Goal: Task Accomplishment & Management: Use online tool/utility

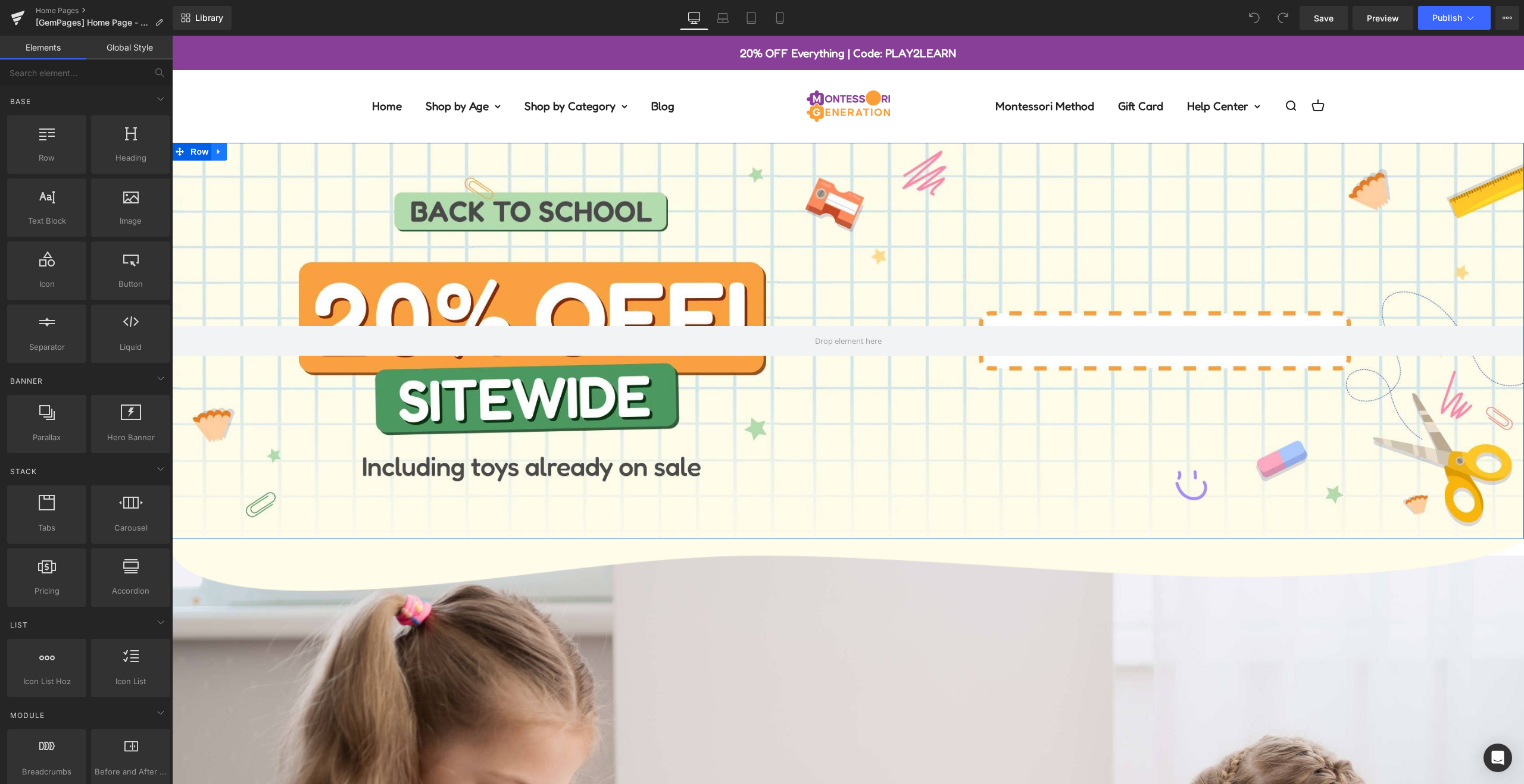
click at [211, 149] on link at bounding box center [219, 152] width 16 height 18
click at [247, 151] on icon at bounding box center [250, 151] width 8 height 8
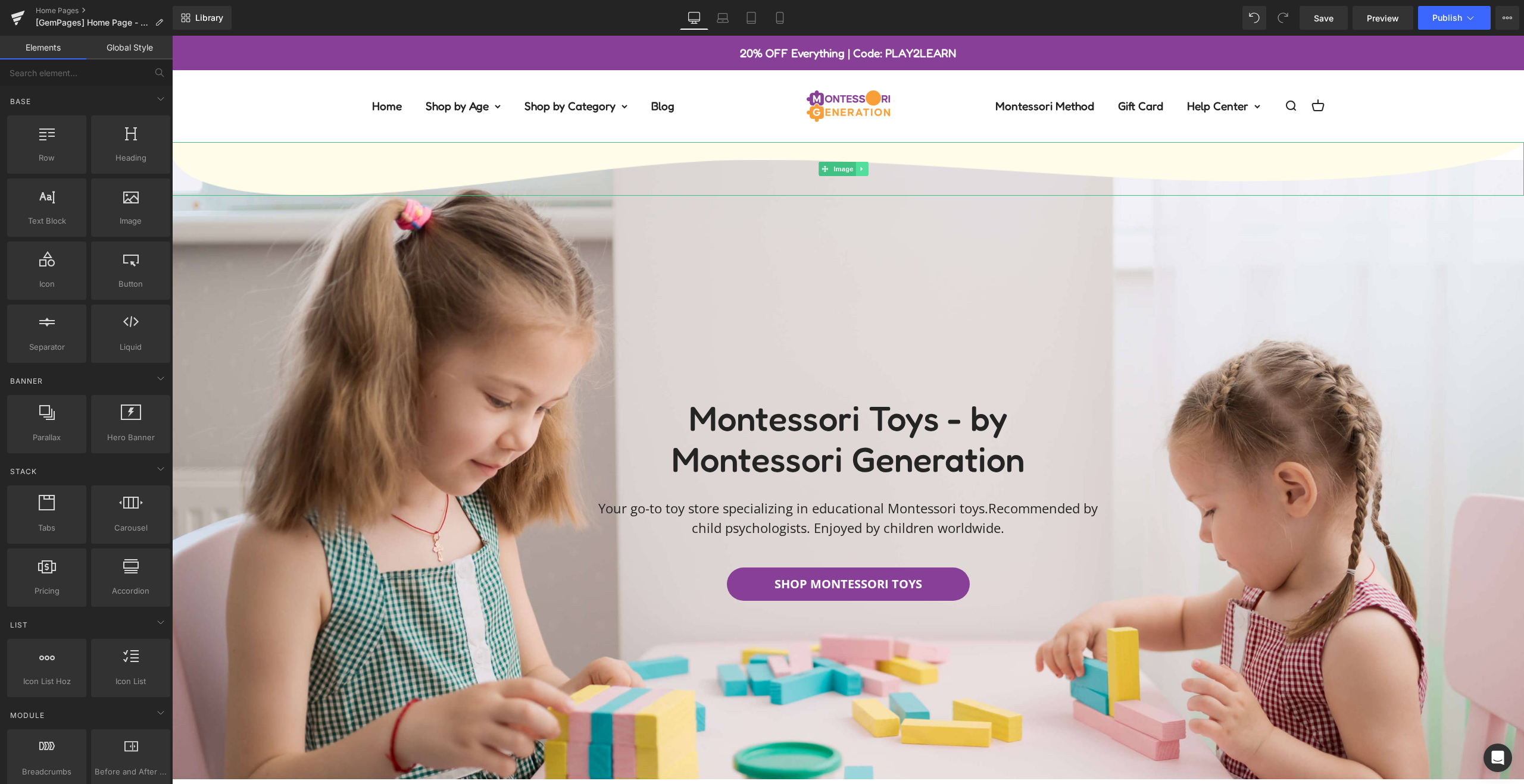
click at [864, 169] on icon at bounding box center [862, 169] width 6 height 7
click at [871, 169] on icon at bounding box center [868, 169] width 6 height 6
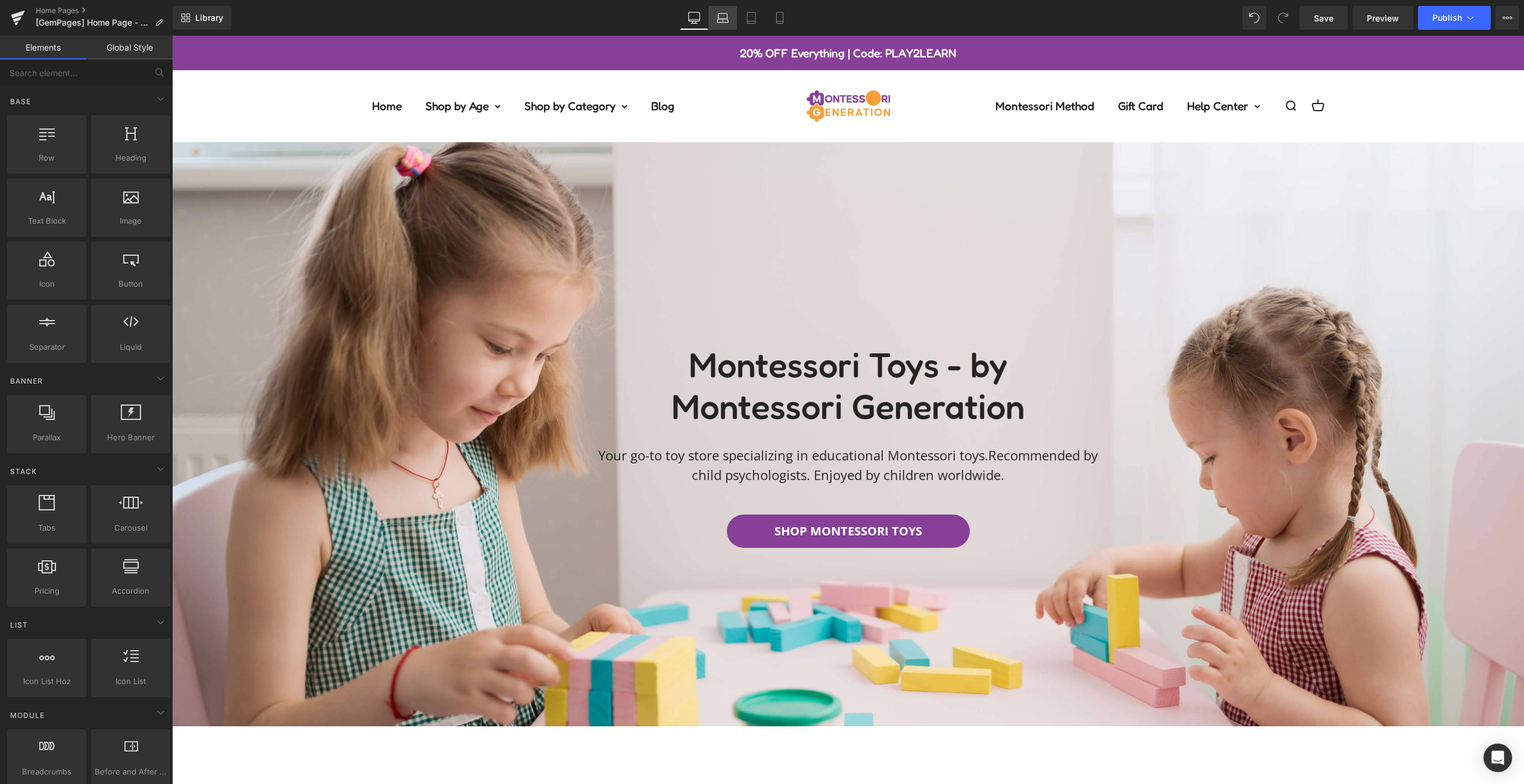
click at [717, 16] on icon at bounding box center [723, 17] width 12 height 12
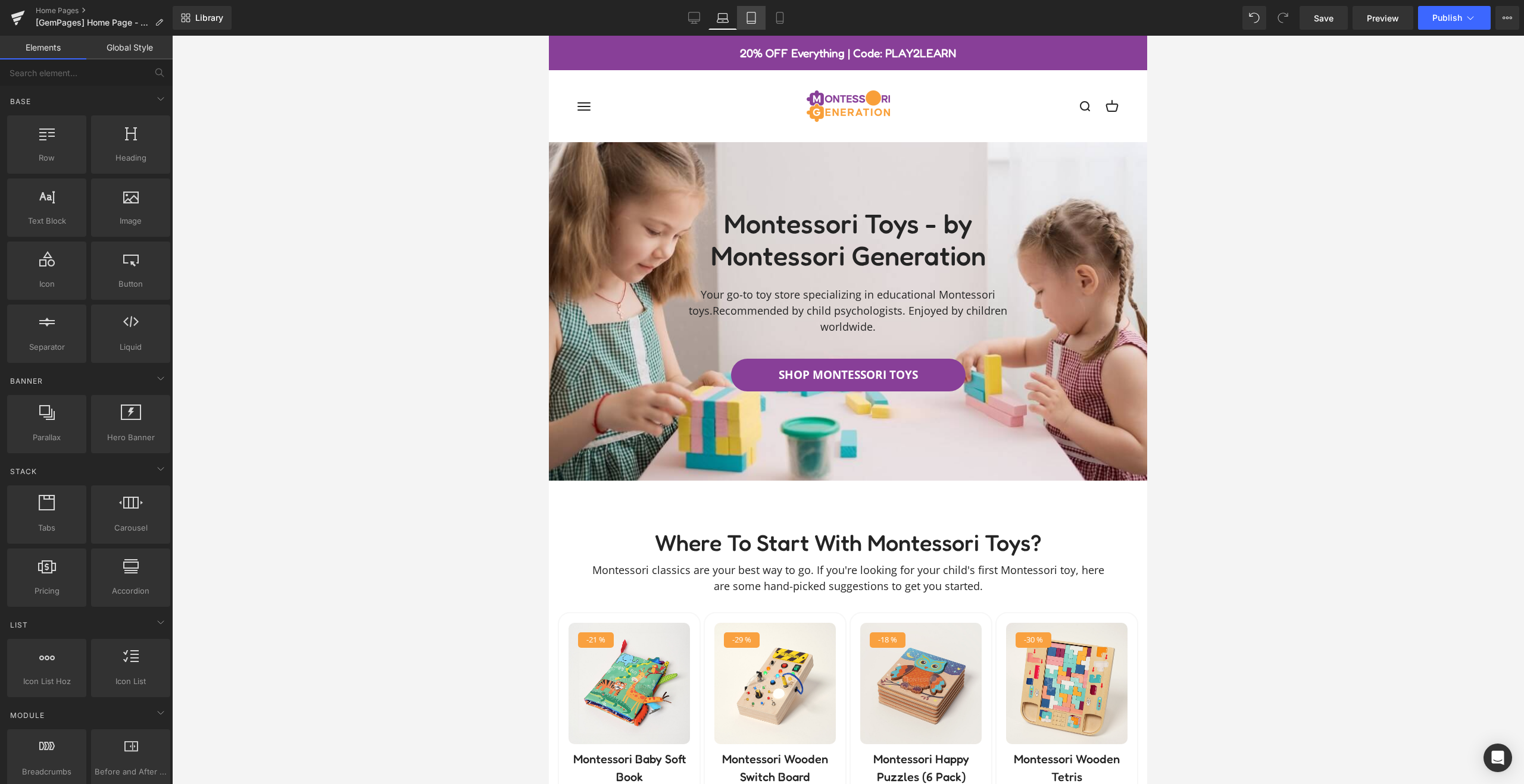
click at [751, 19] on icon at bounding box center [751, 17] width 12 height 12
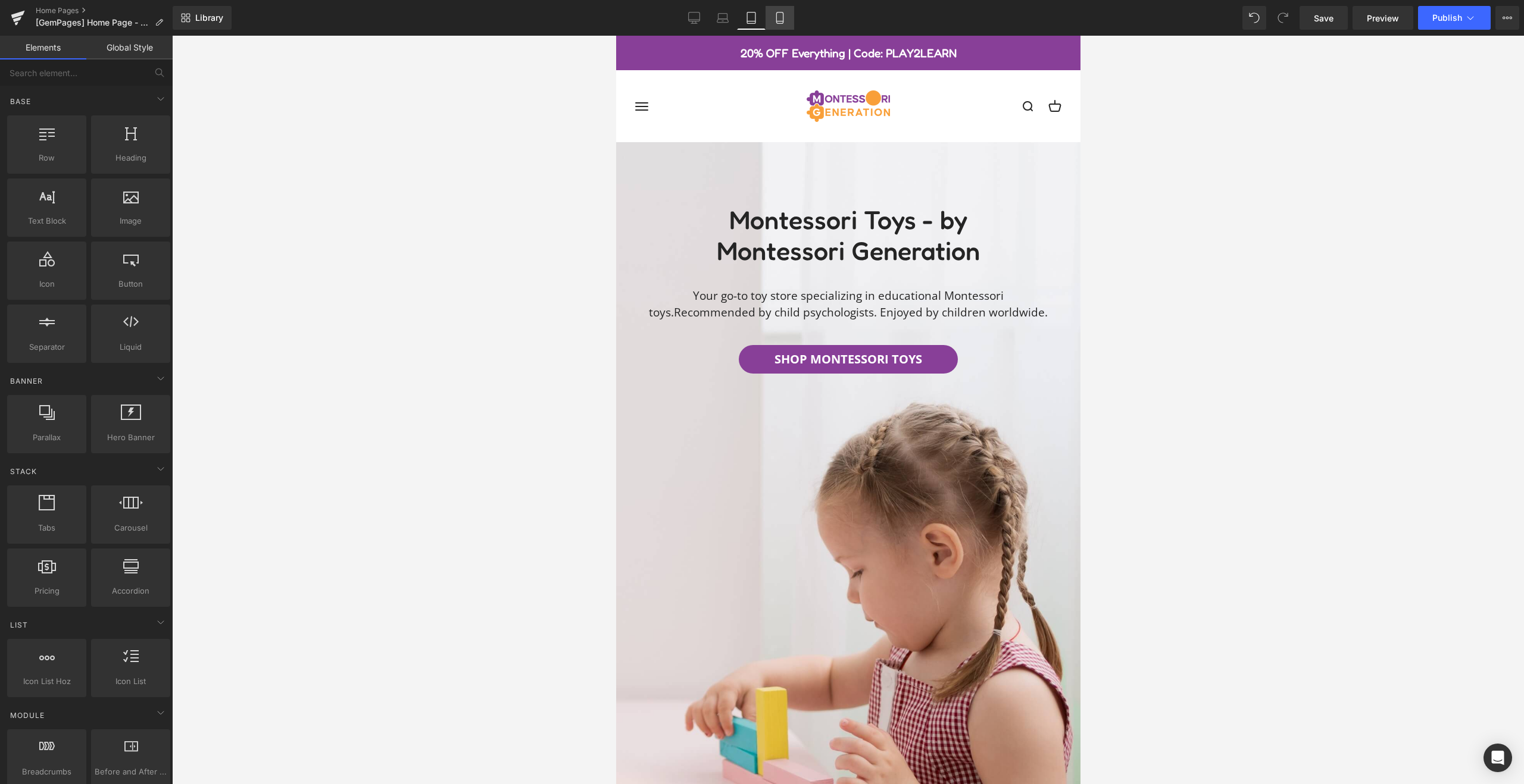
click at [787, 22] on link "Mobile" at bounding box center [780, 18] width 29 height 24
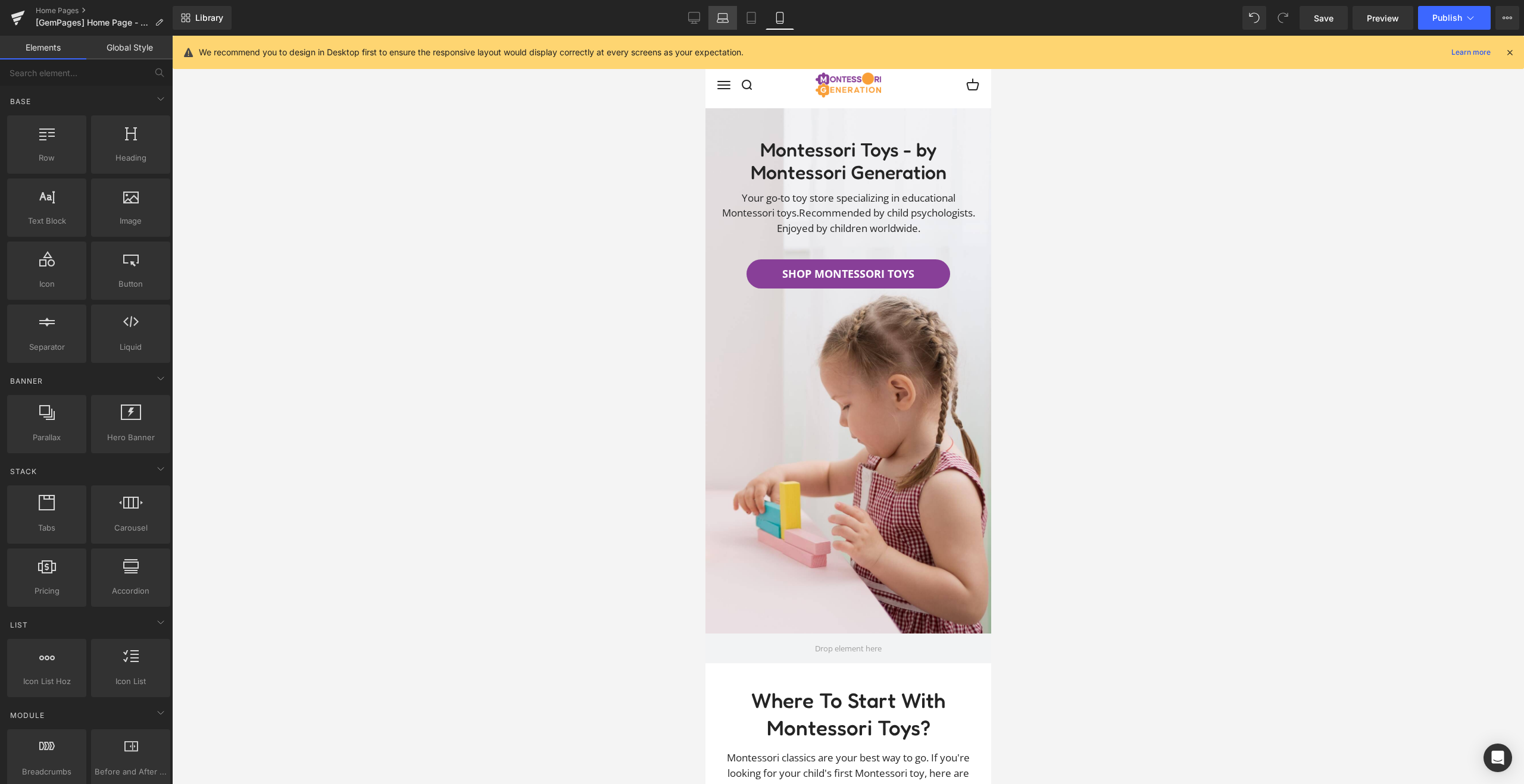
click at [718, 24] on link "Laptop" at bounding box center [723, 18] width 29 height 24
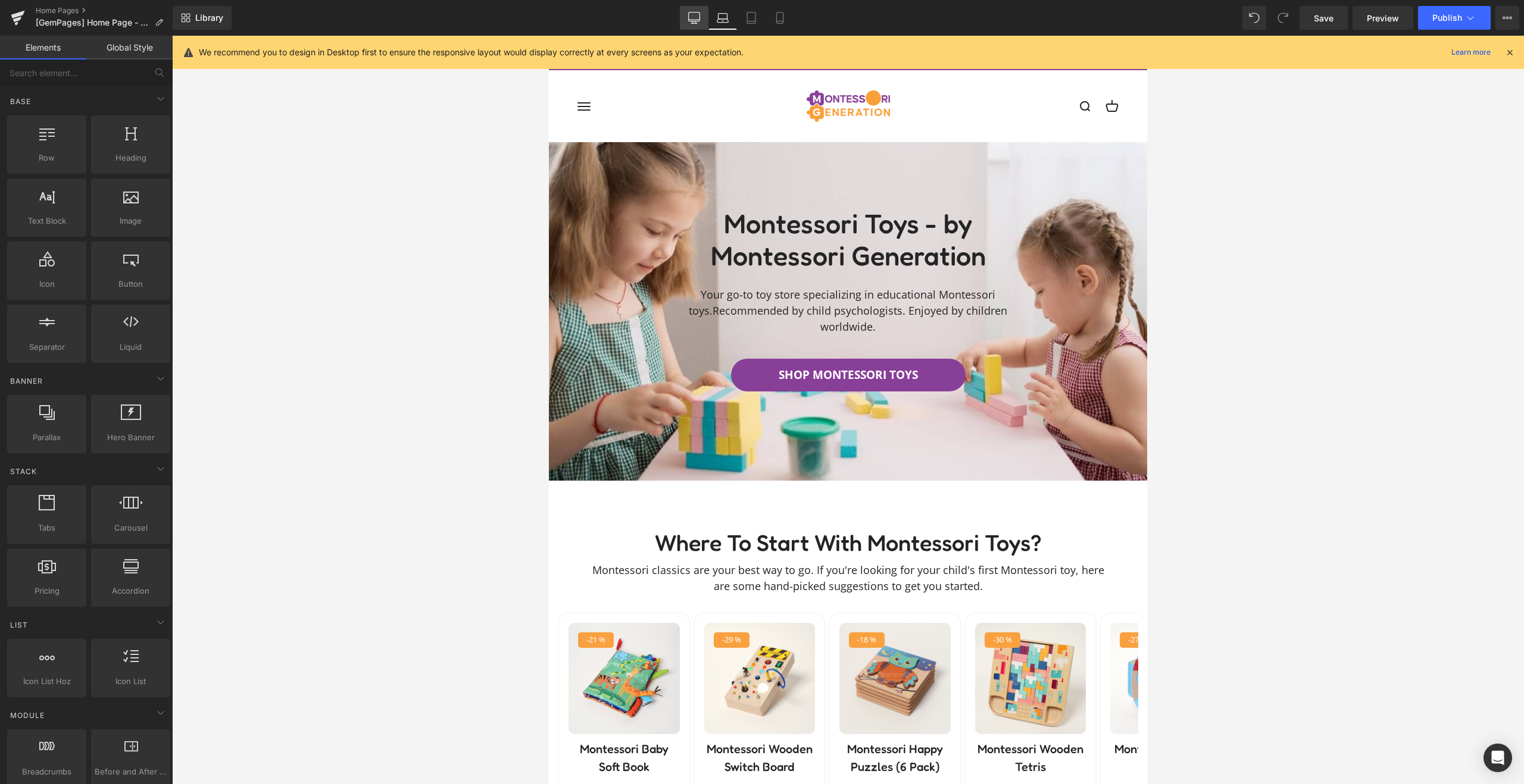
click at [694, 19] on icon at bounding box center [695, 19] width 11 height 0
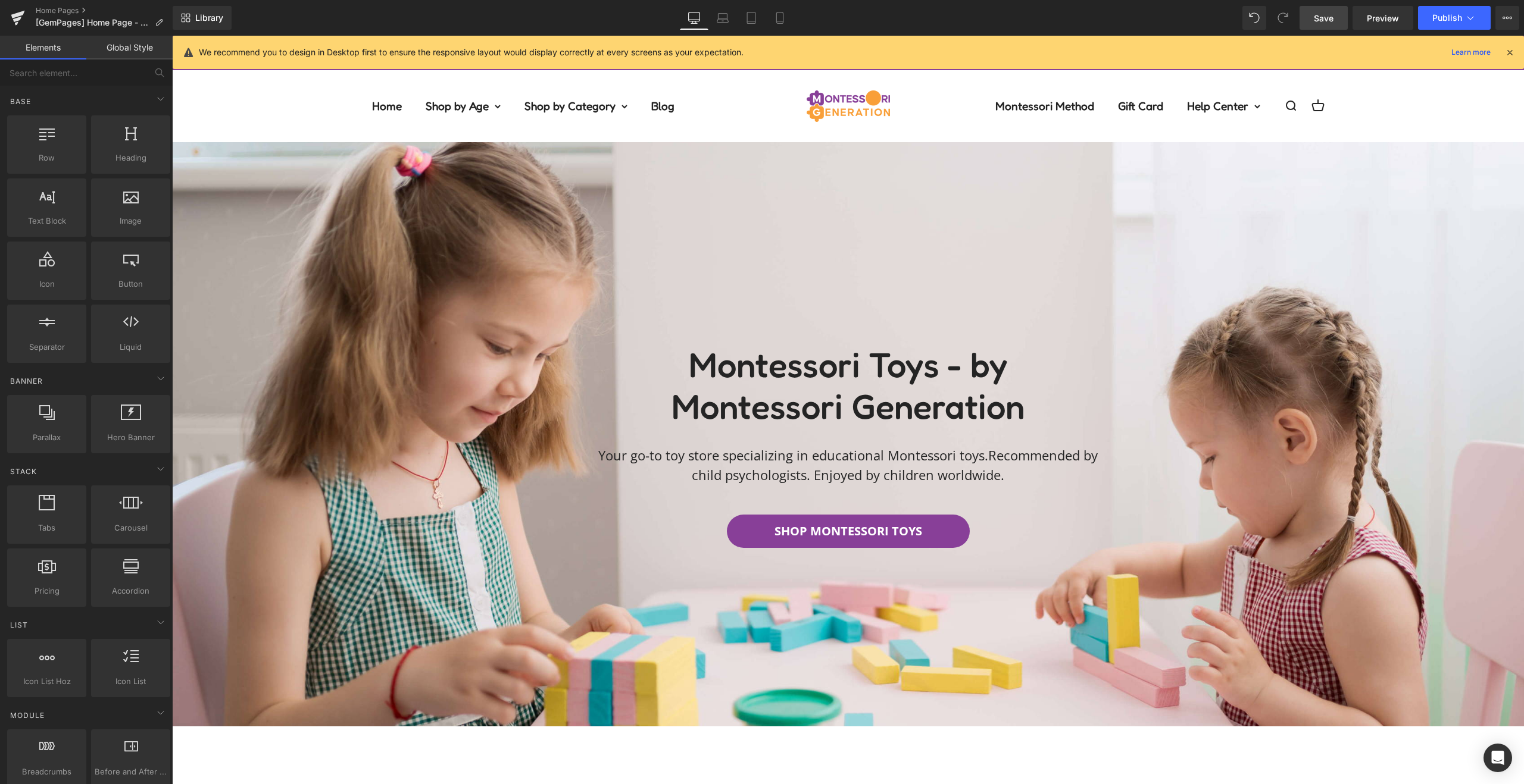
click at [1328, 18] on span "Save" at bounding box center [1324, 18] width 19 height 12
click at [1435, 18] on span "Publish" at bounding box center [1447, 17] width 30 height 9
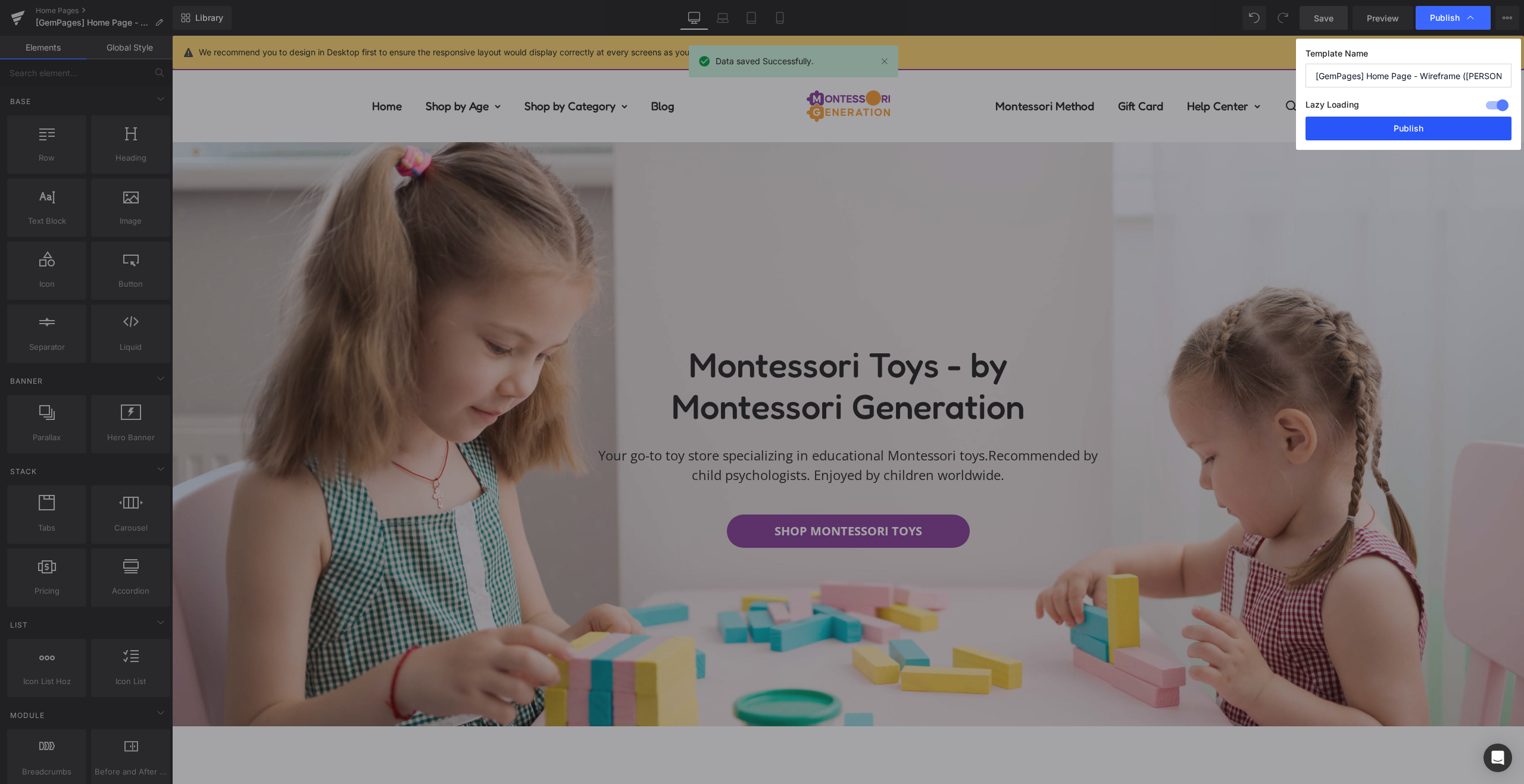
click at [1340, 135] on button "Publish" at bounding box center [1408, 129] width 206 height 24
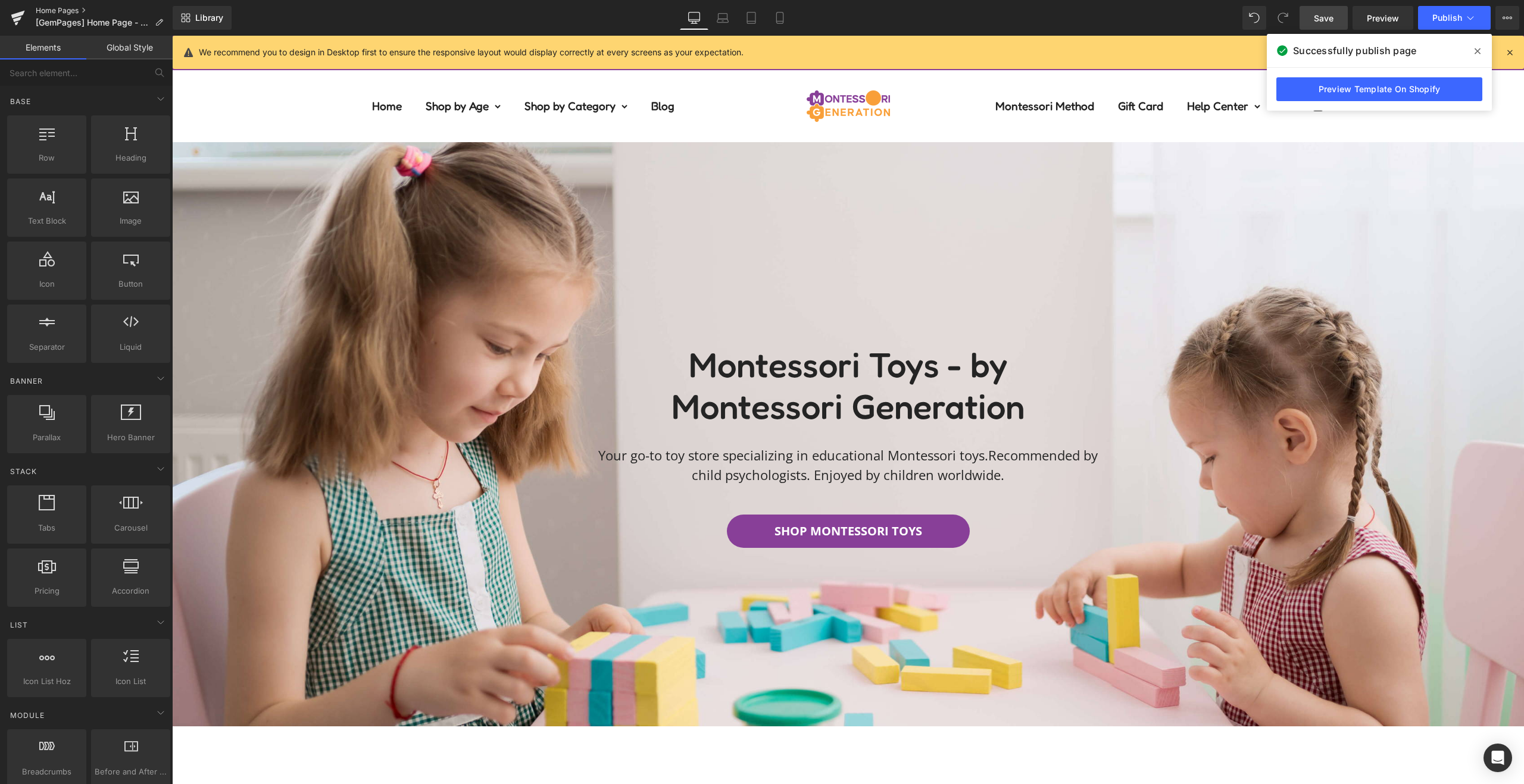
click at [43, 9] on link "Home Pages" at bounding box center [104, 11] width 137 height 9
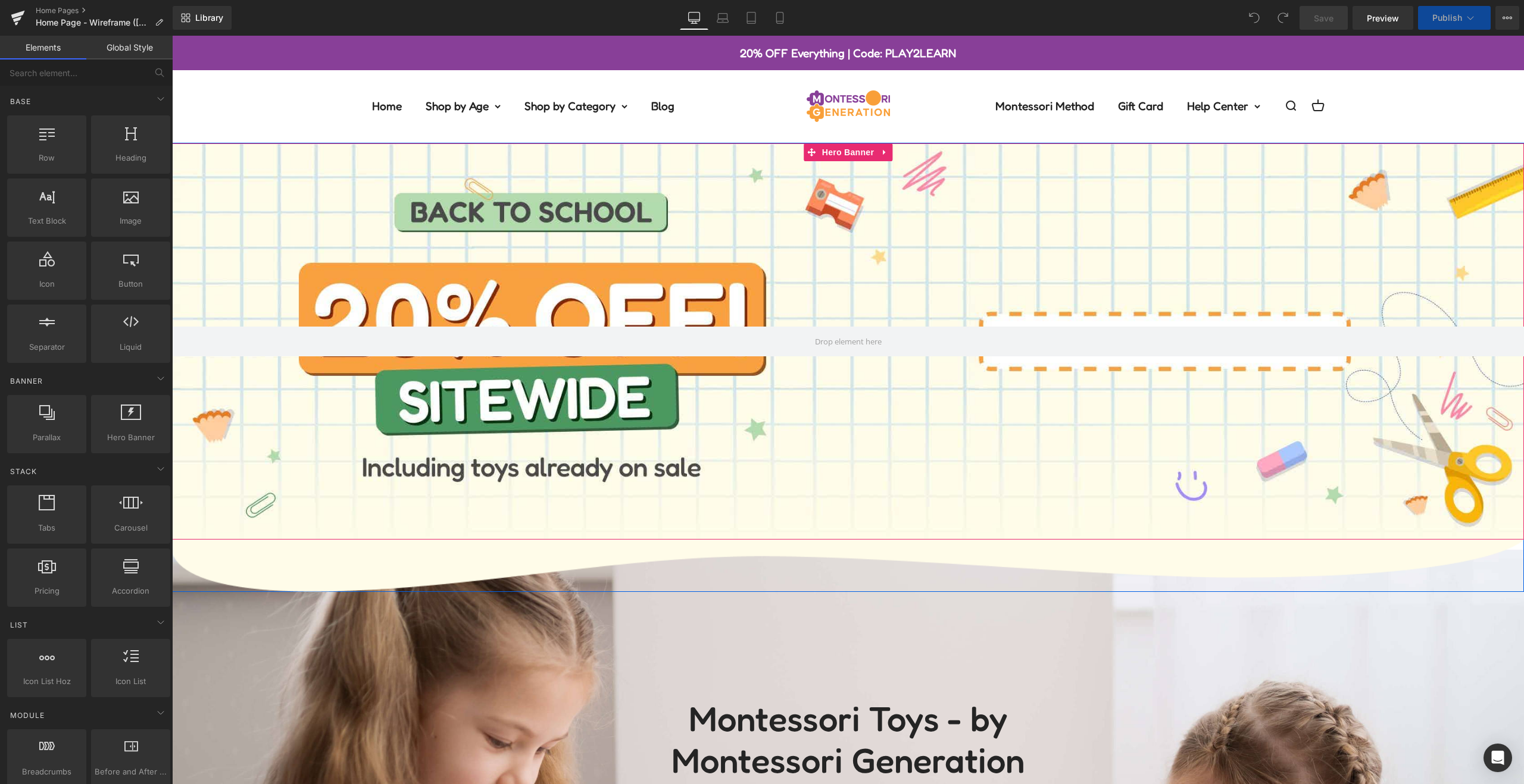
click at [883, 152] on icon at bounding box center [884, 152] width 2 height 6
click at [888, 151] on icon at bounding box center [892, 152] width 8 height 9
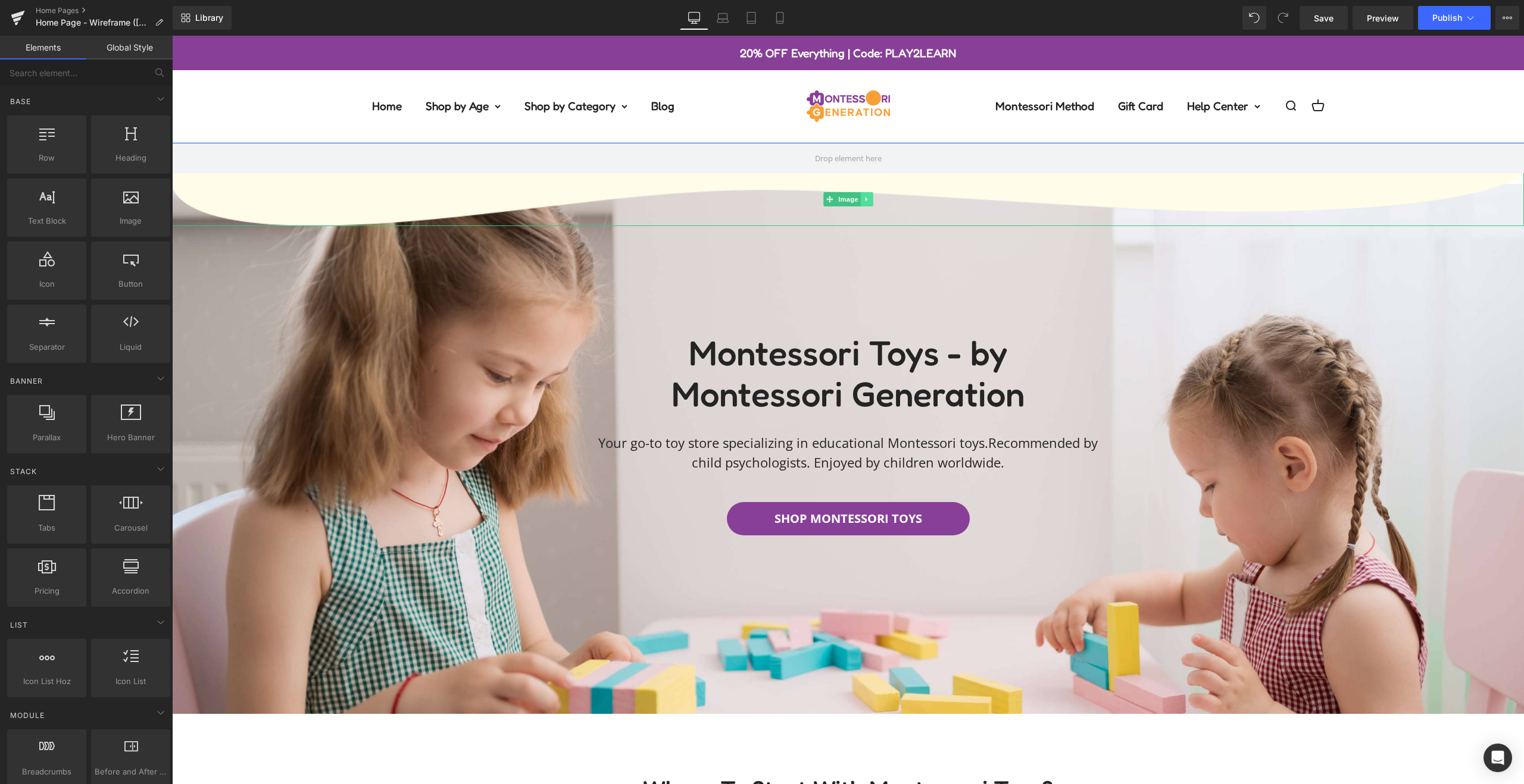
click at [865, 198] on icon at bounding box center [866, 199] width 2 height 4
click at [871, 200] on icon at bounding box center [873, 199] width 6 height 6
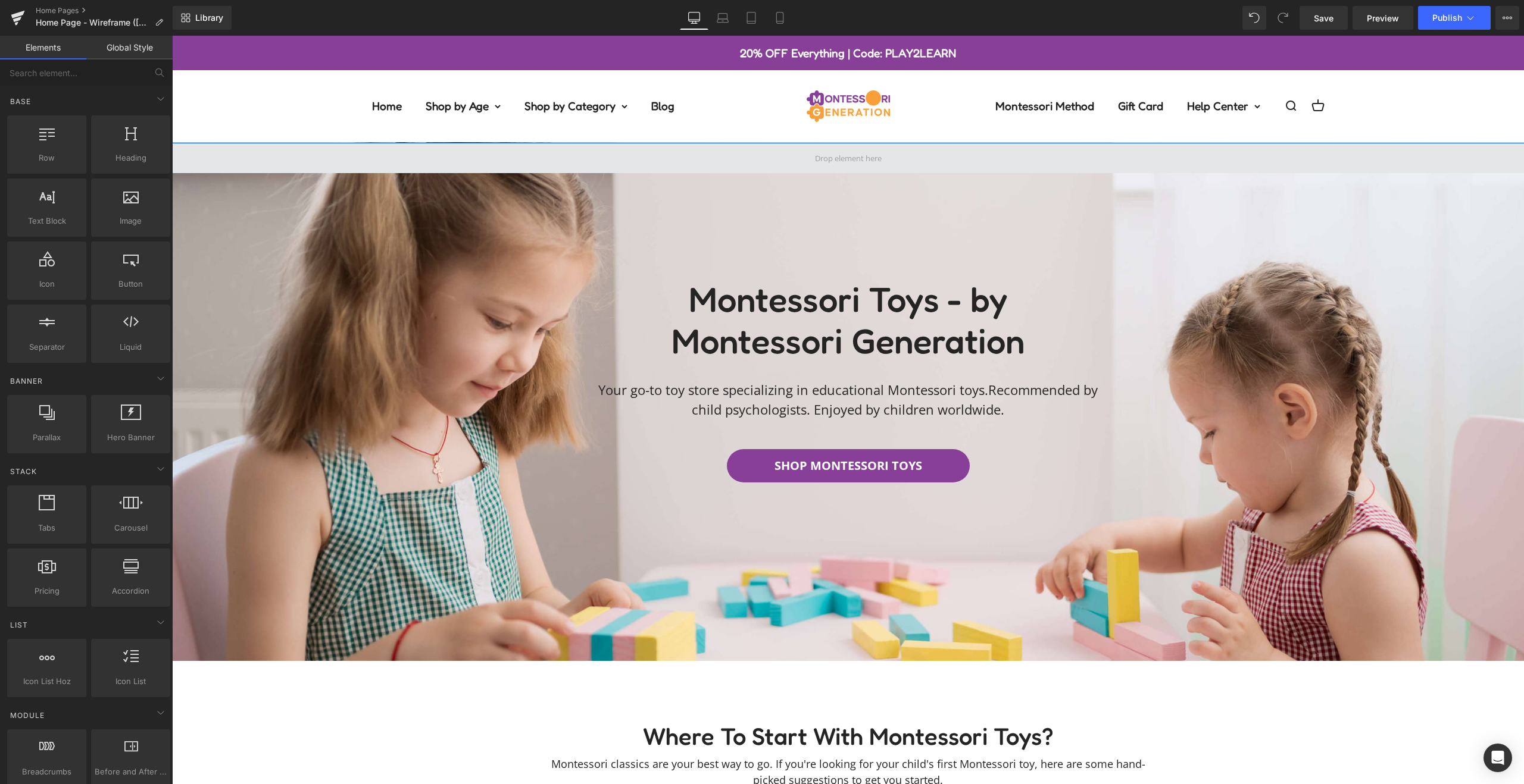
click at [672, 159] on span at bounding box center [848, 159] width 1352 height 30
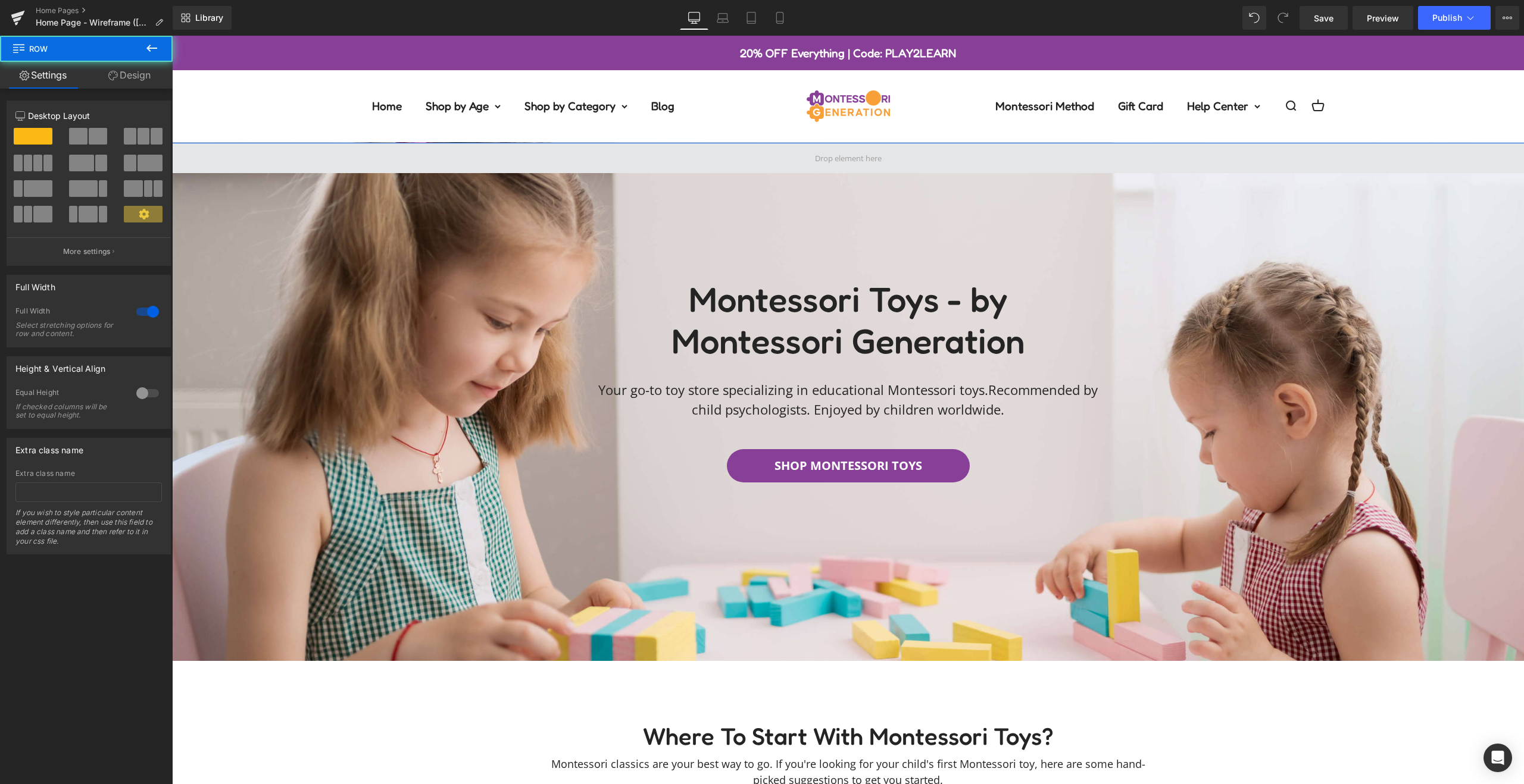
click at [374, 164] on span at bounding box center [848, 159] width 1352 height 30
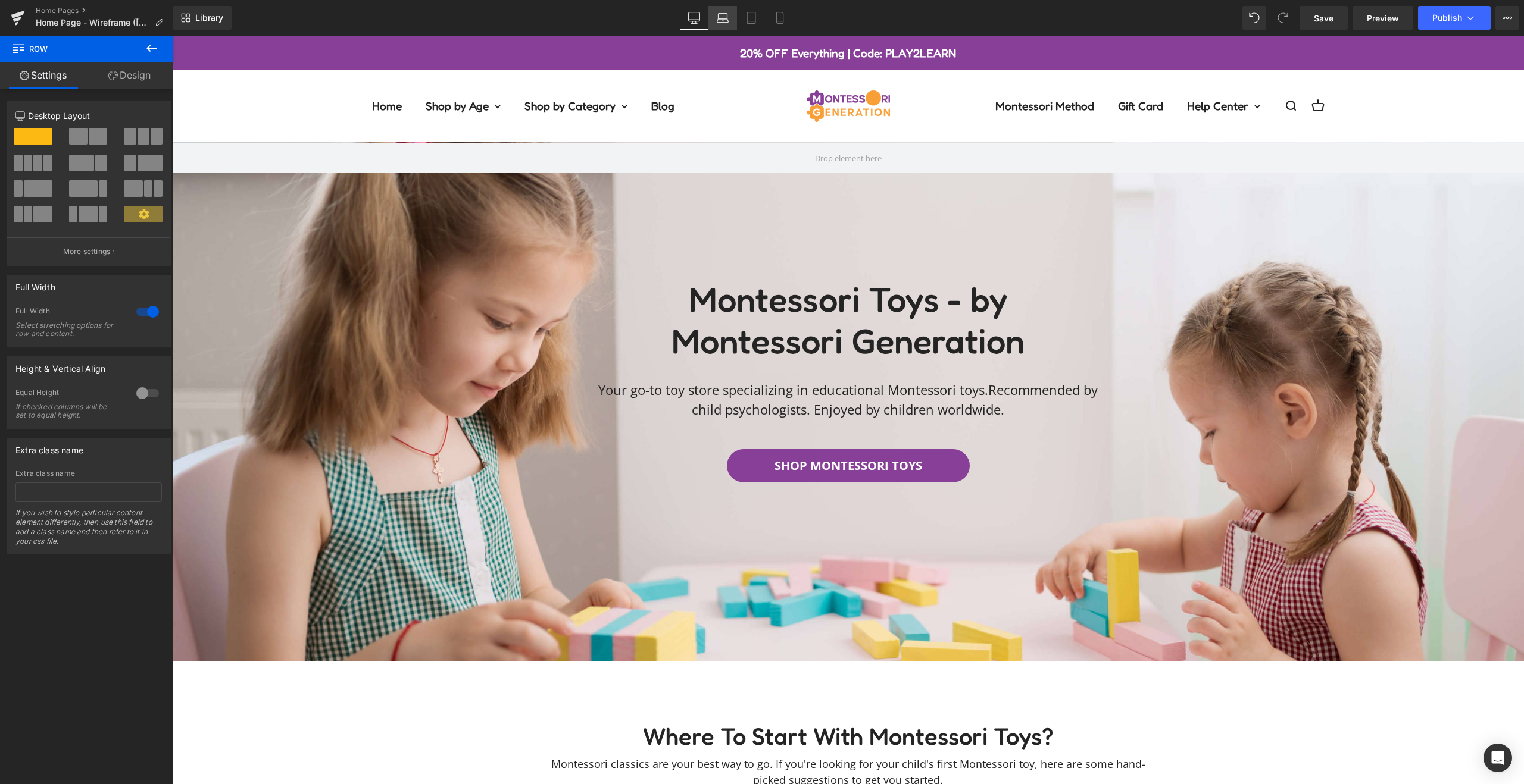
drag, startPoint x: 723, startPoint y: 22, endPoint x: 730, endPoint y: 21, distance: 7.1
click at [724, 22] on icon at bounding box center [723, 21] width 11 height 4
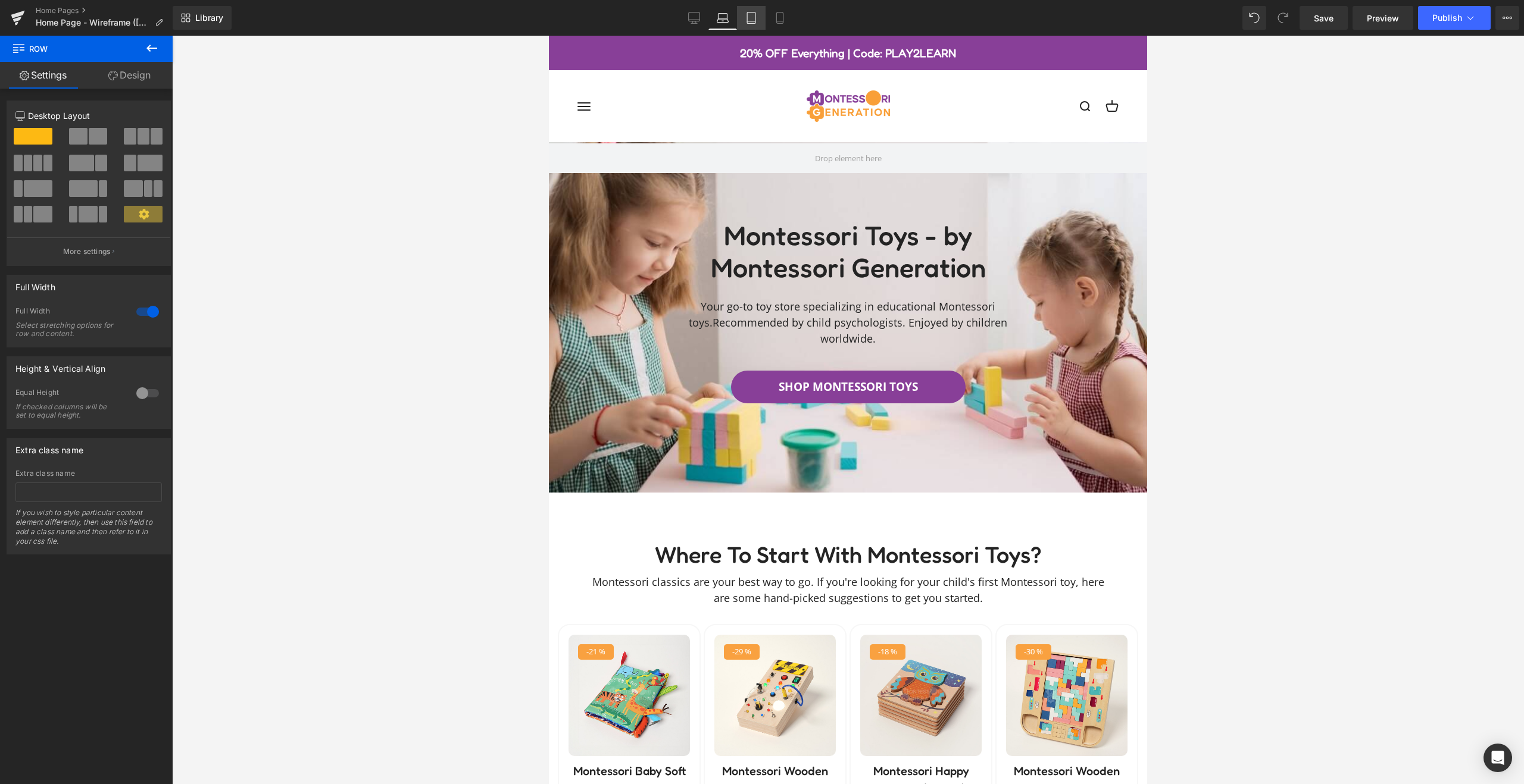
click at [750, 17] on icon at bounding box center [751, 17] width 12 height 12
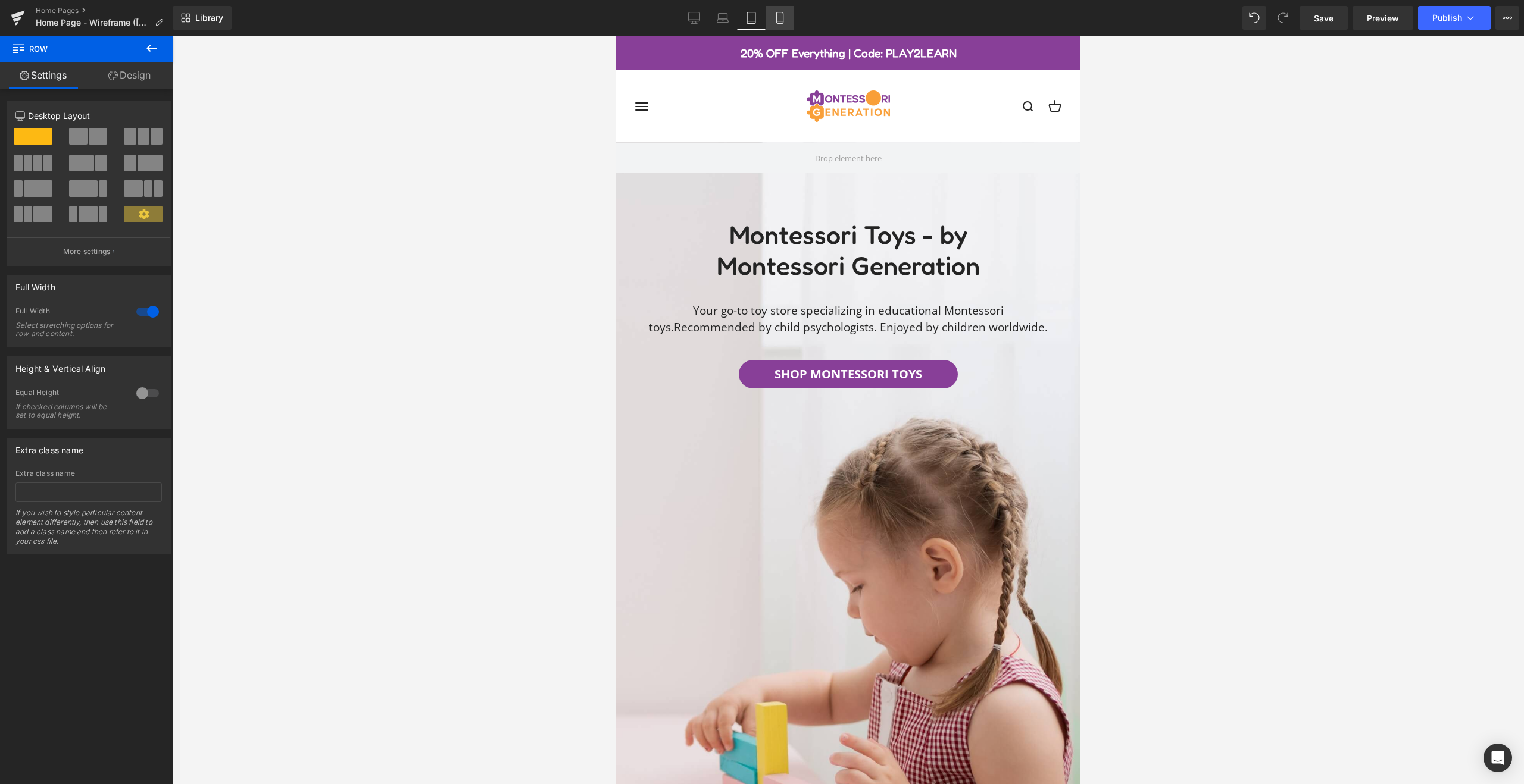
click at [776, 19] on icon at bounding box center [779, 17] width 12 height 12
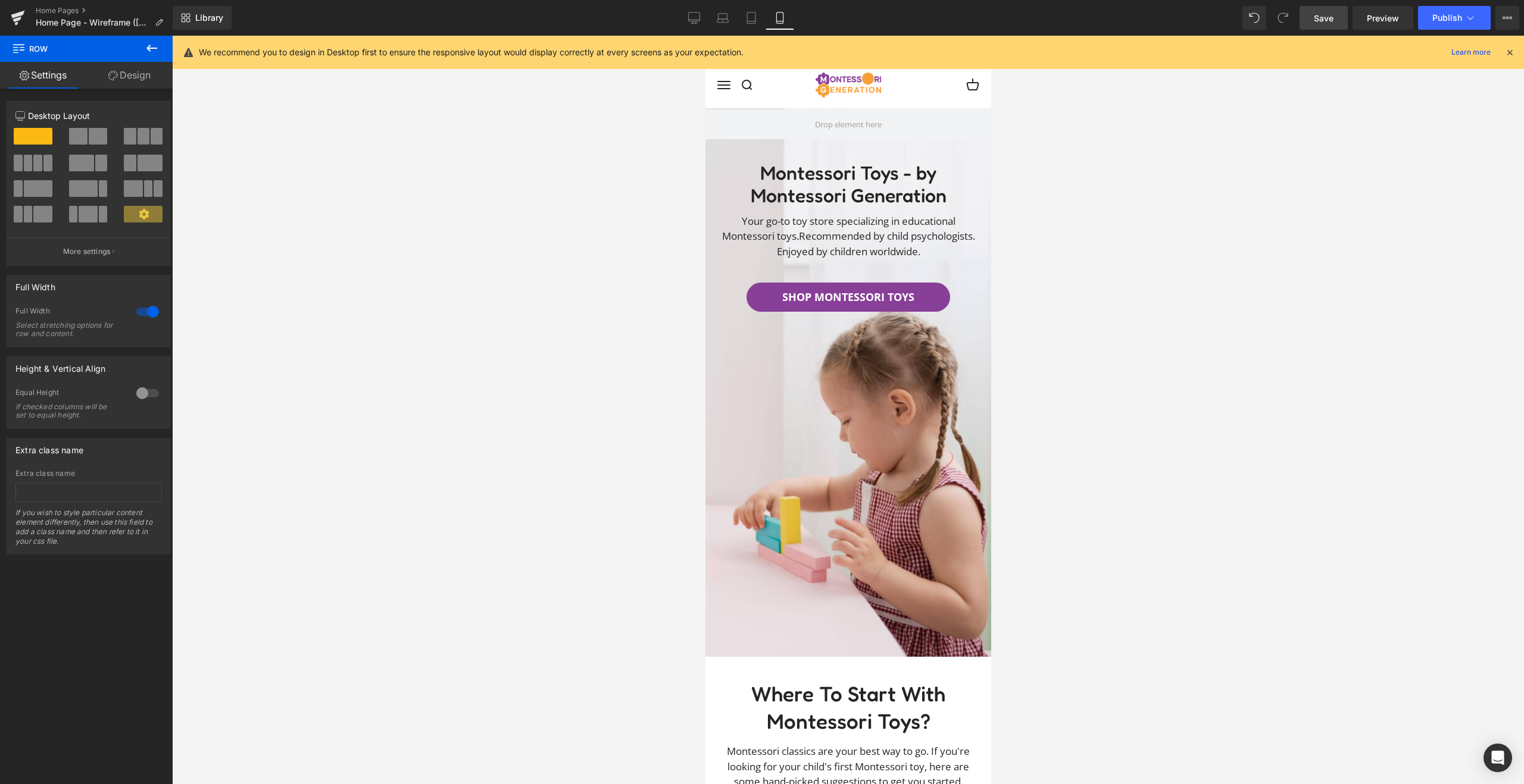
click at [1315, 17] on span "Save" at bounding box center [1324, 18] width 19 height 12
click at [1441, 17] on span "Publish" at bounding box center [1447, 17] width 30 height 9
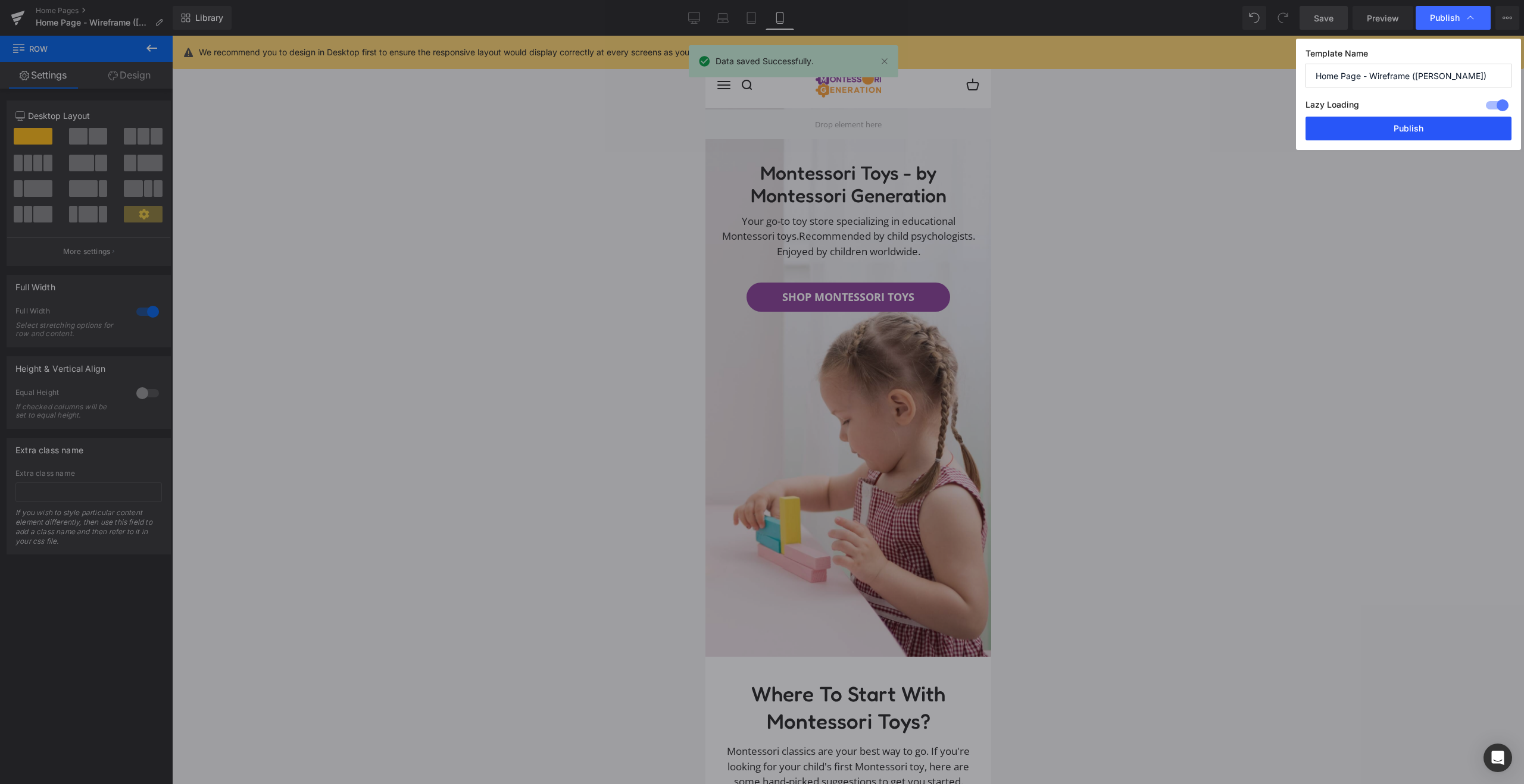
click at [1380, 138] on button "Publish" at bounding box center [1408, 129] width 206 height 24
